Goal: Check status: Check status

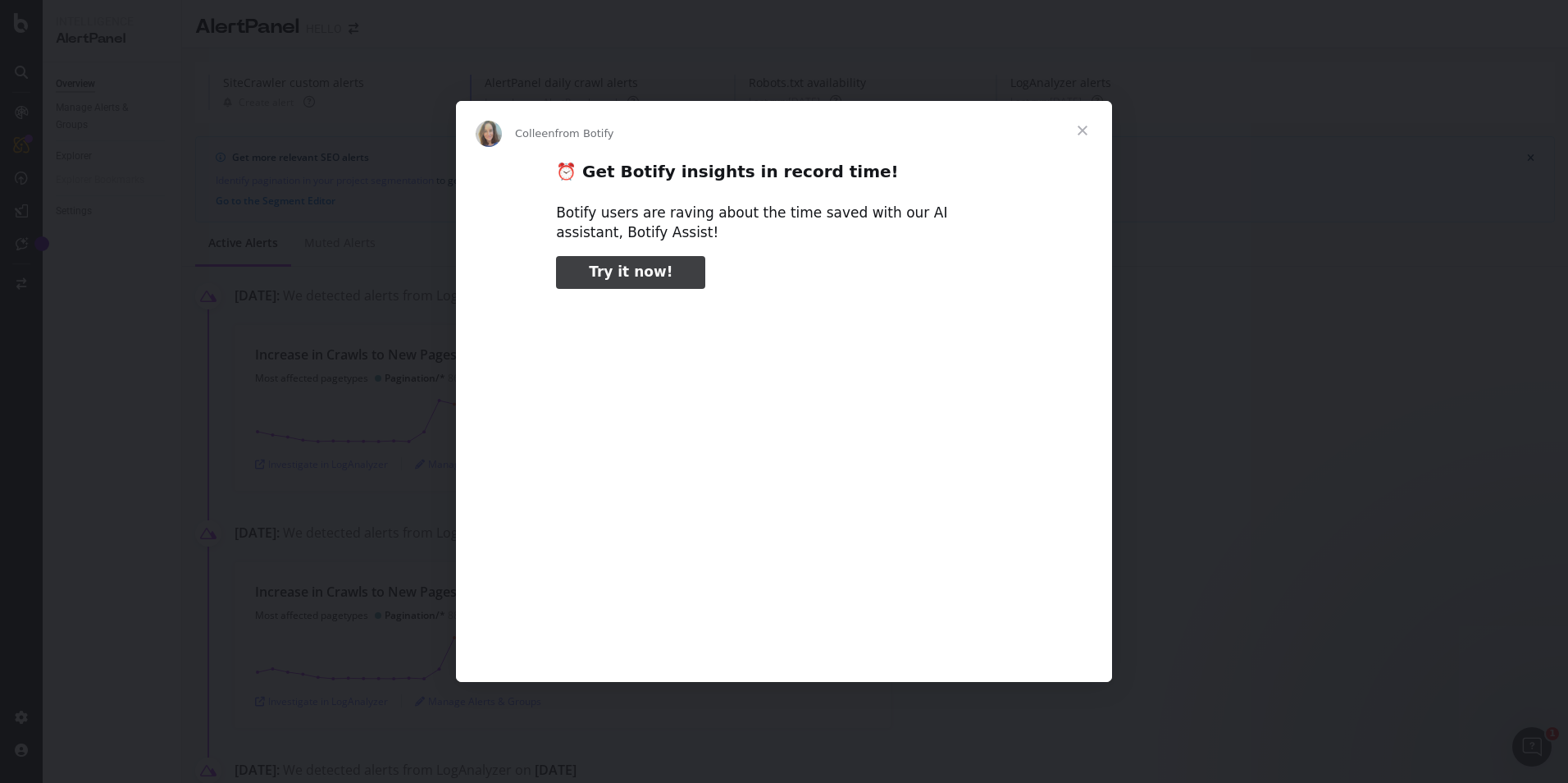
type input "52356"
click at [1083, 125] on span "Close" at bounding box center [1082, 129] width 59 height 59
